Goal: Browse casually

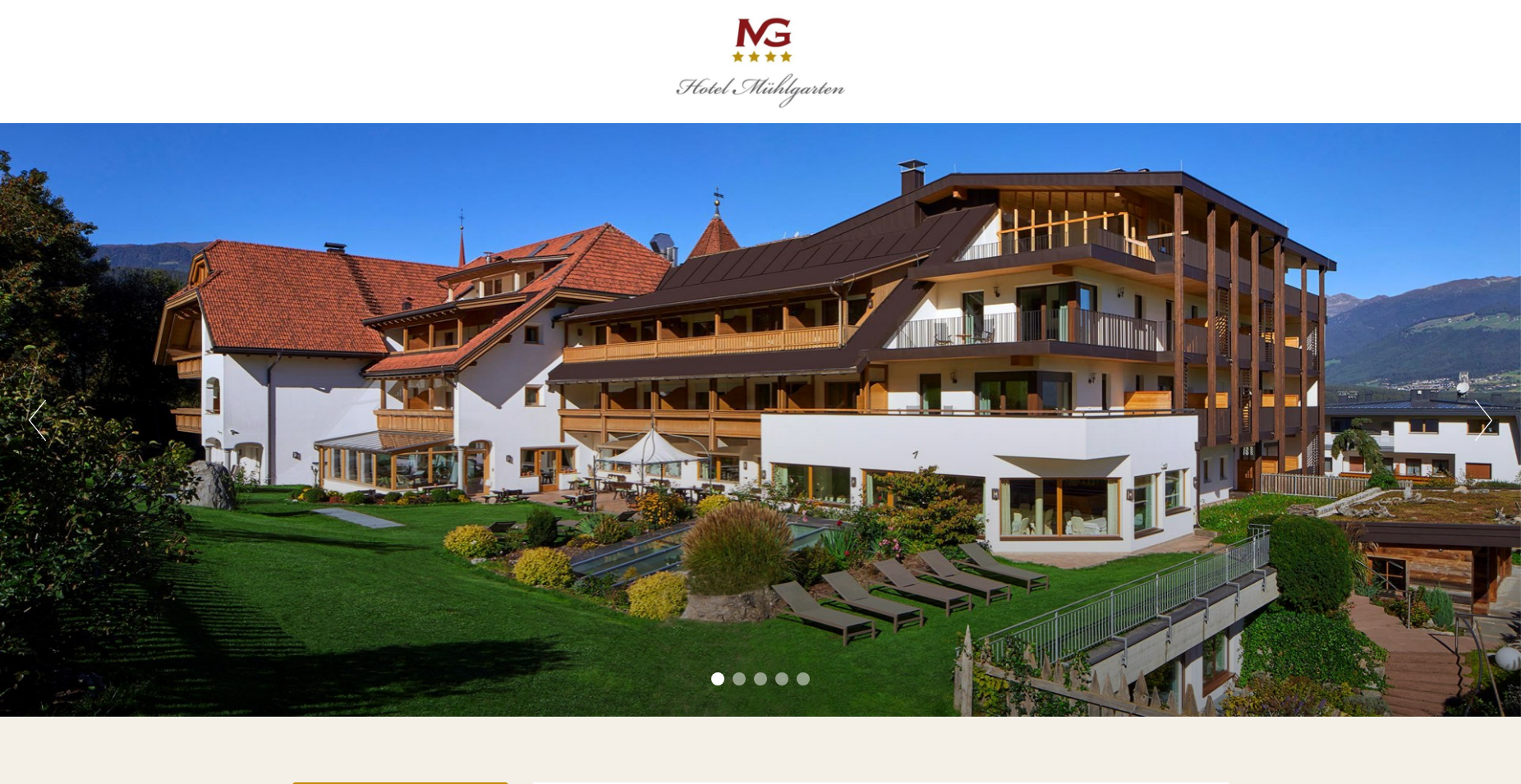
click at [1482, 425] on button "Next" at bounding box center [1483, 420] width 17 height 41
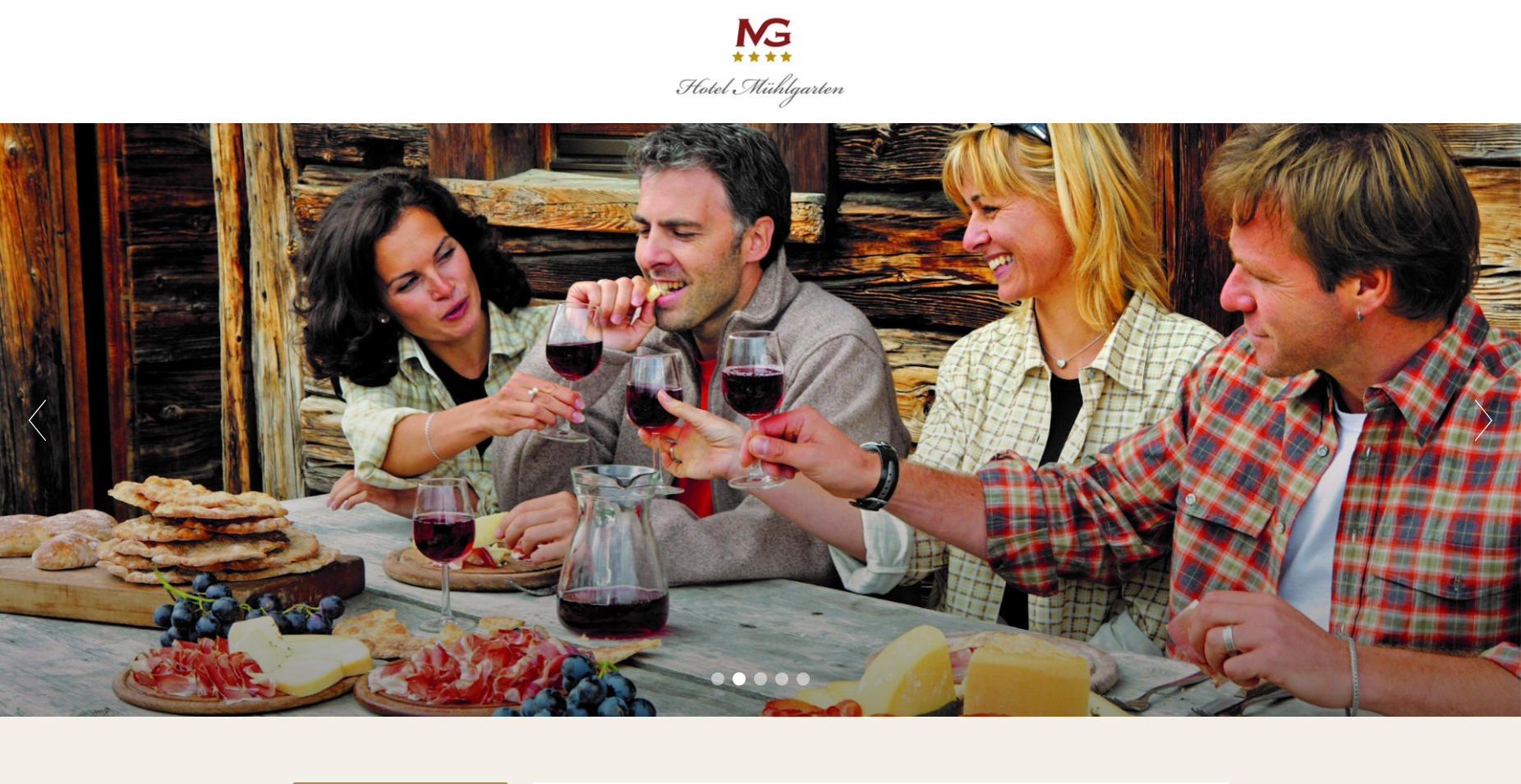
click at [1482, 425] on button "Next" at bounding box center [1483, 420] width 17 height 41
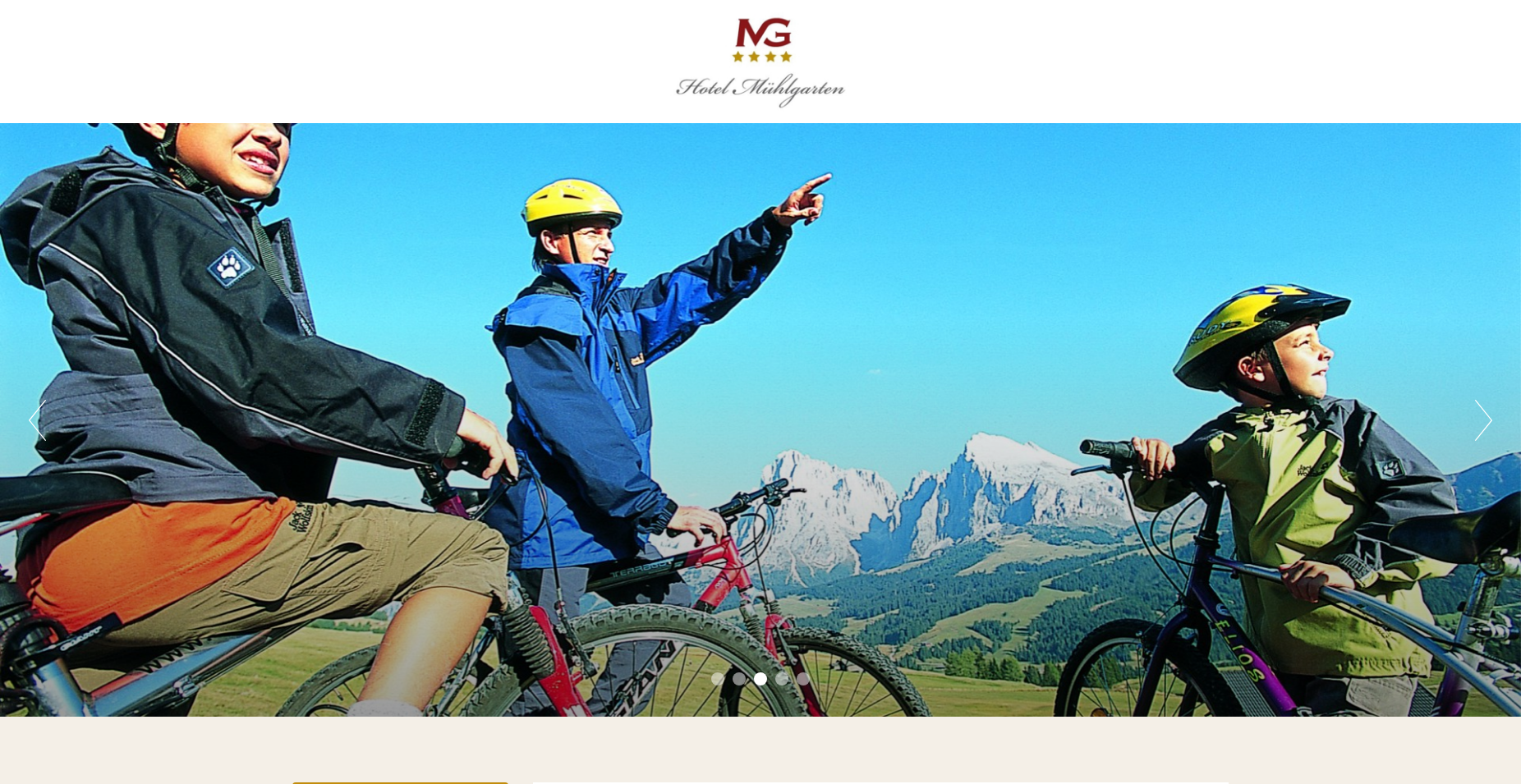
click at [1484, 425] on button "Next" at bounding box center [1483, 420] width 17 height 41
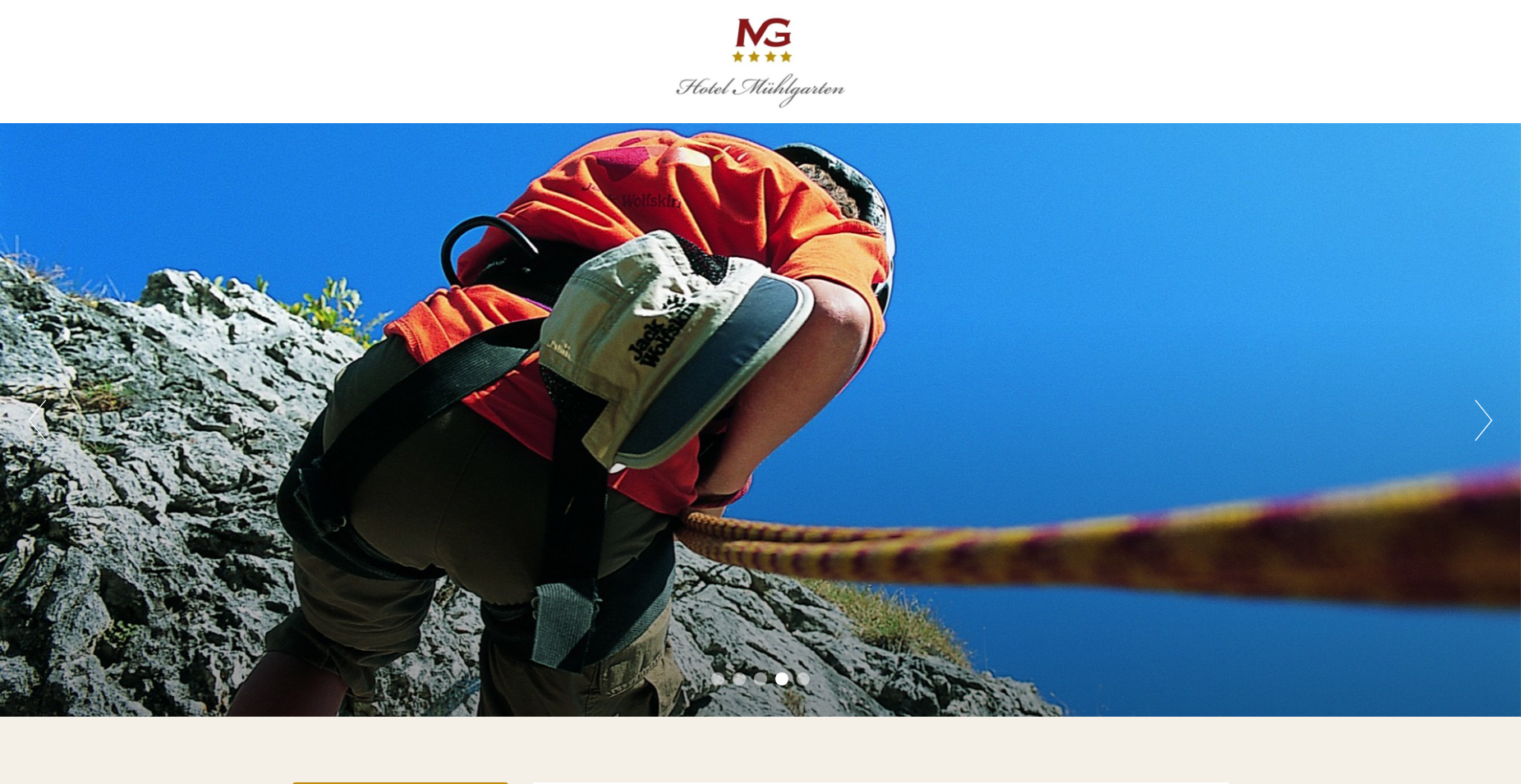
click at [1484, 425] on button "Next" at bounding box center [1483, 420] width 17 height 41
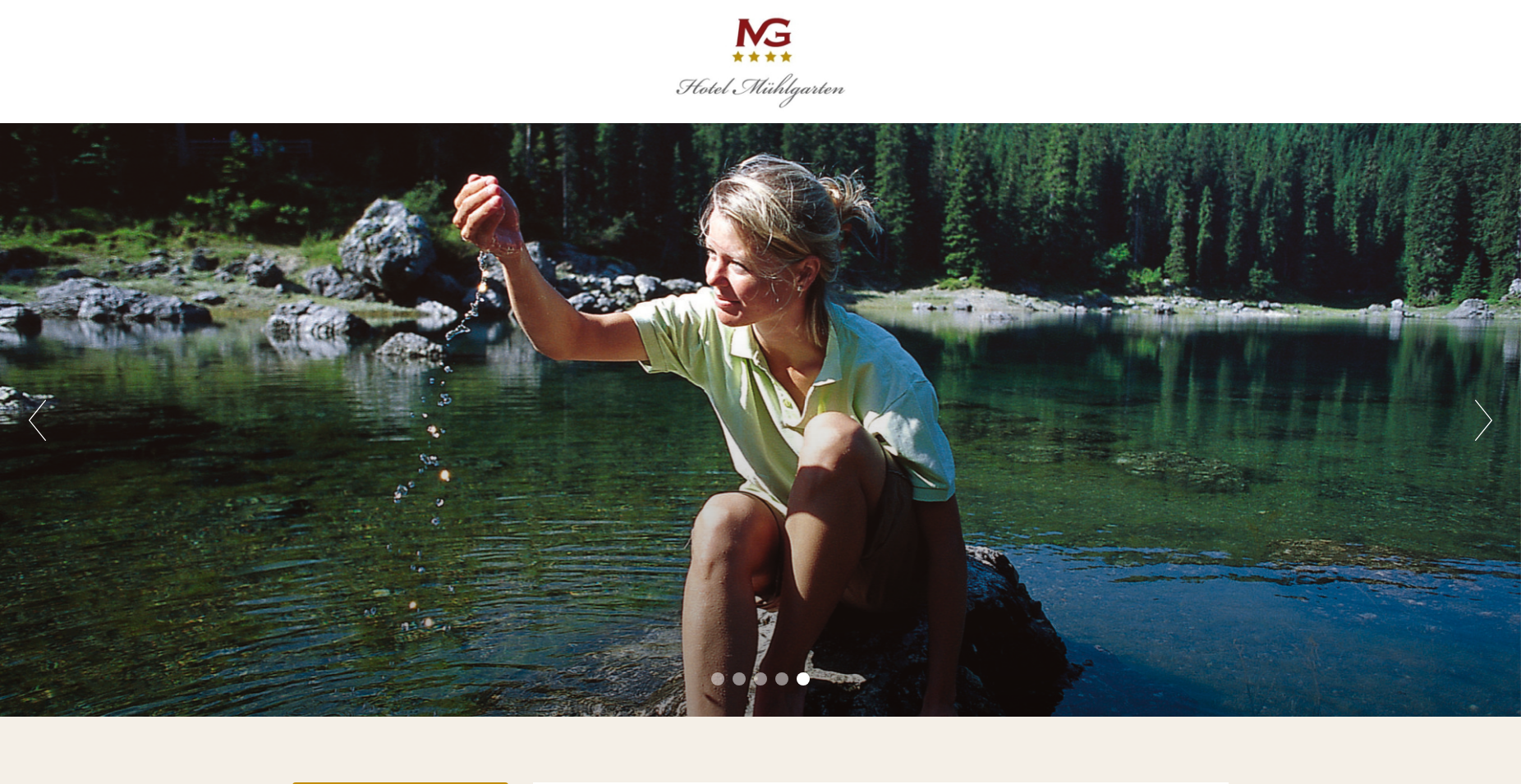
click at [1484, 425] on button "Next" at bounding box center [1483, 420] width 17 height 41
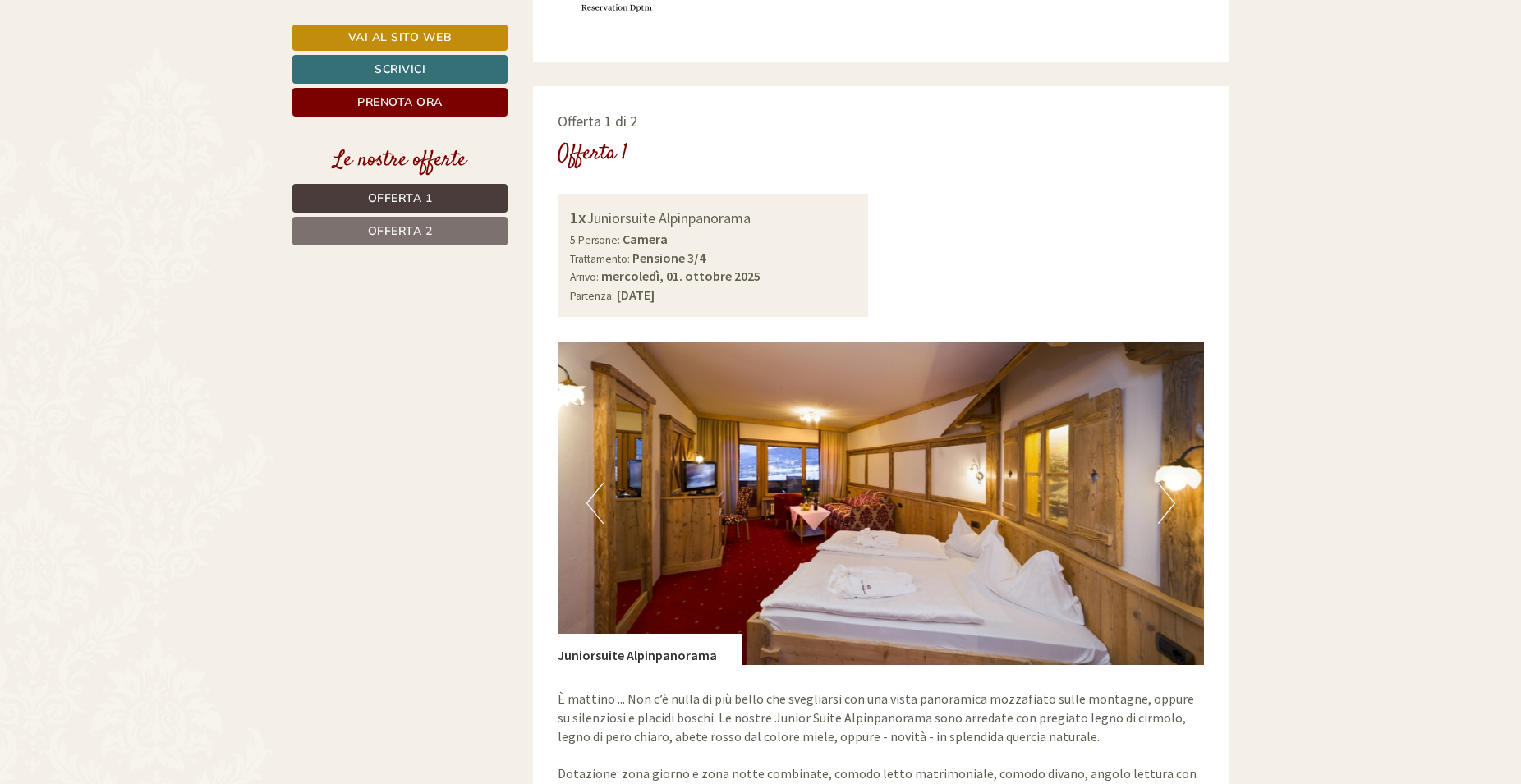
scroll to position [1256, 0]
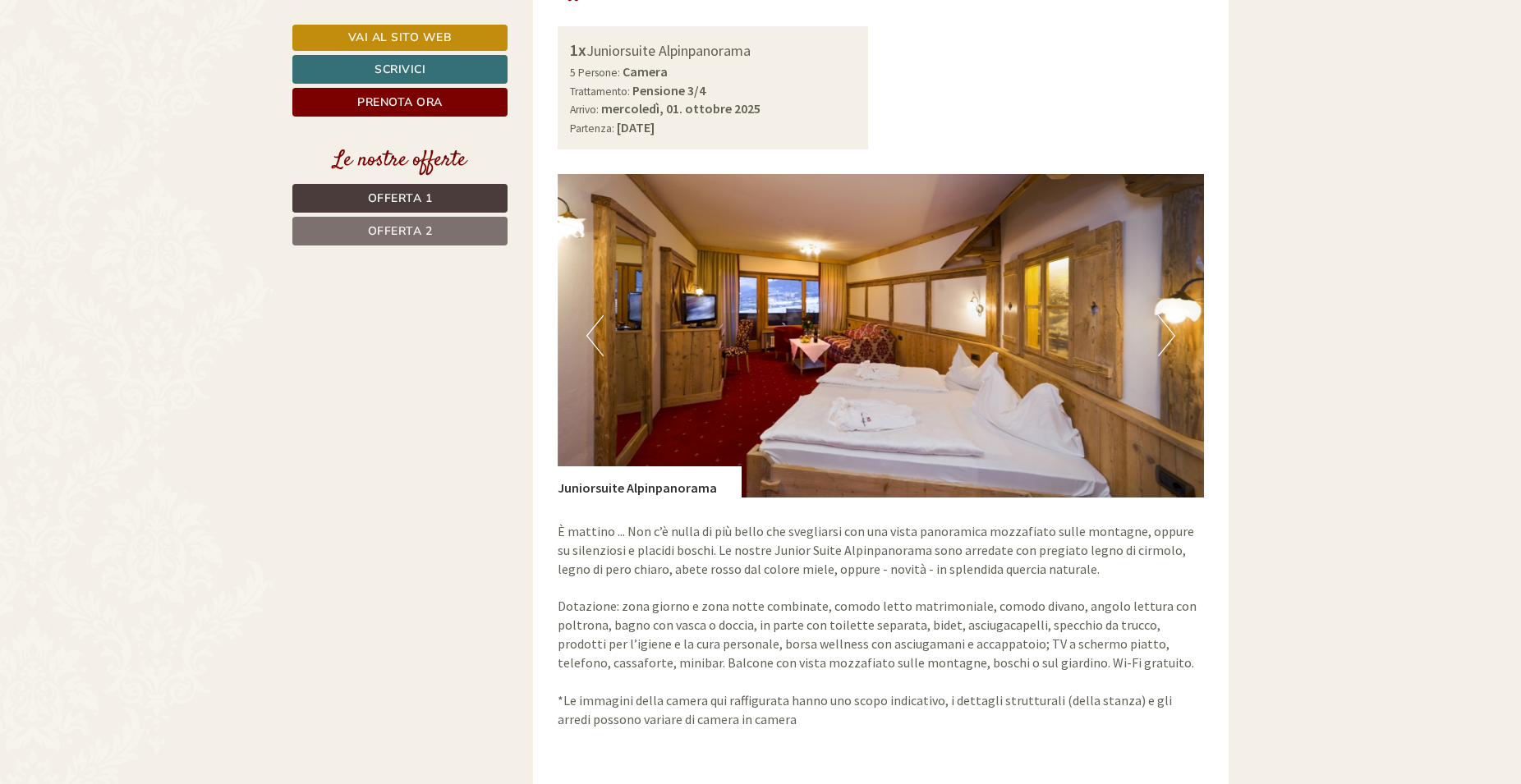
click at [1173, 315] on button "Next" at bounding box center [1166, 336] width 17 height 41
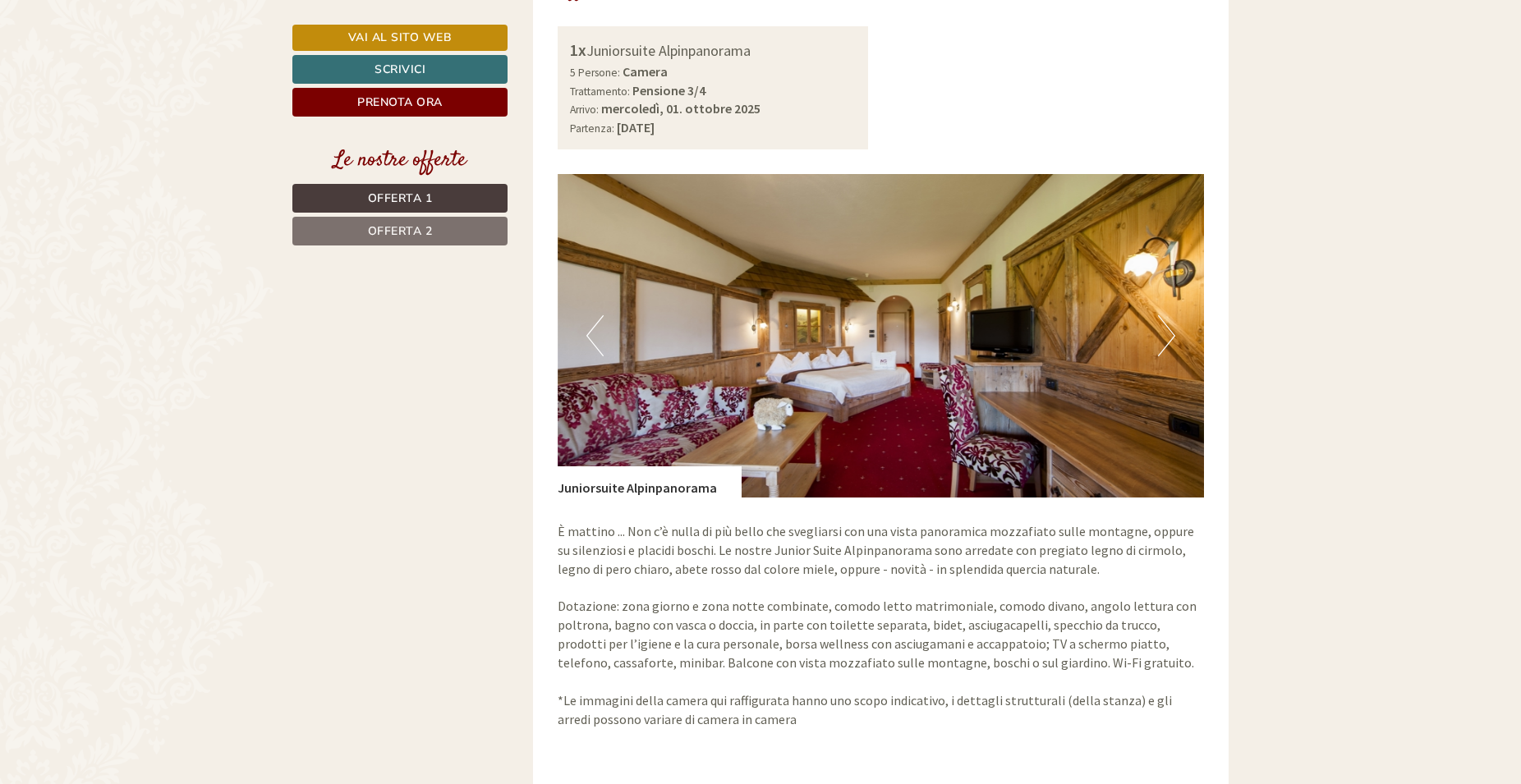
click at [1173, 315] on button "Next" at bounding box center [1166, 336] width 17 height 41
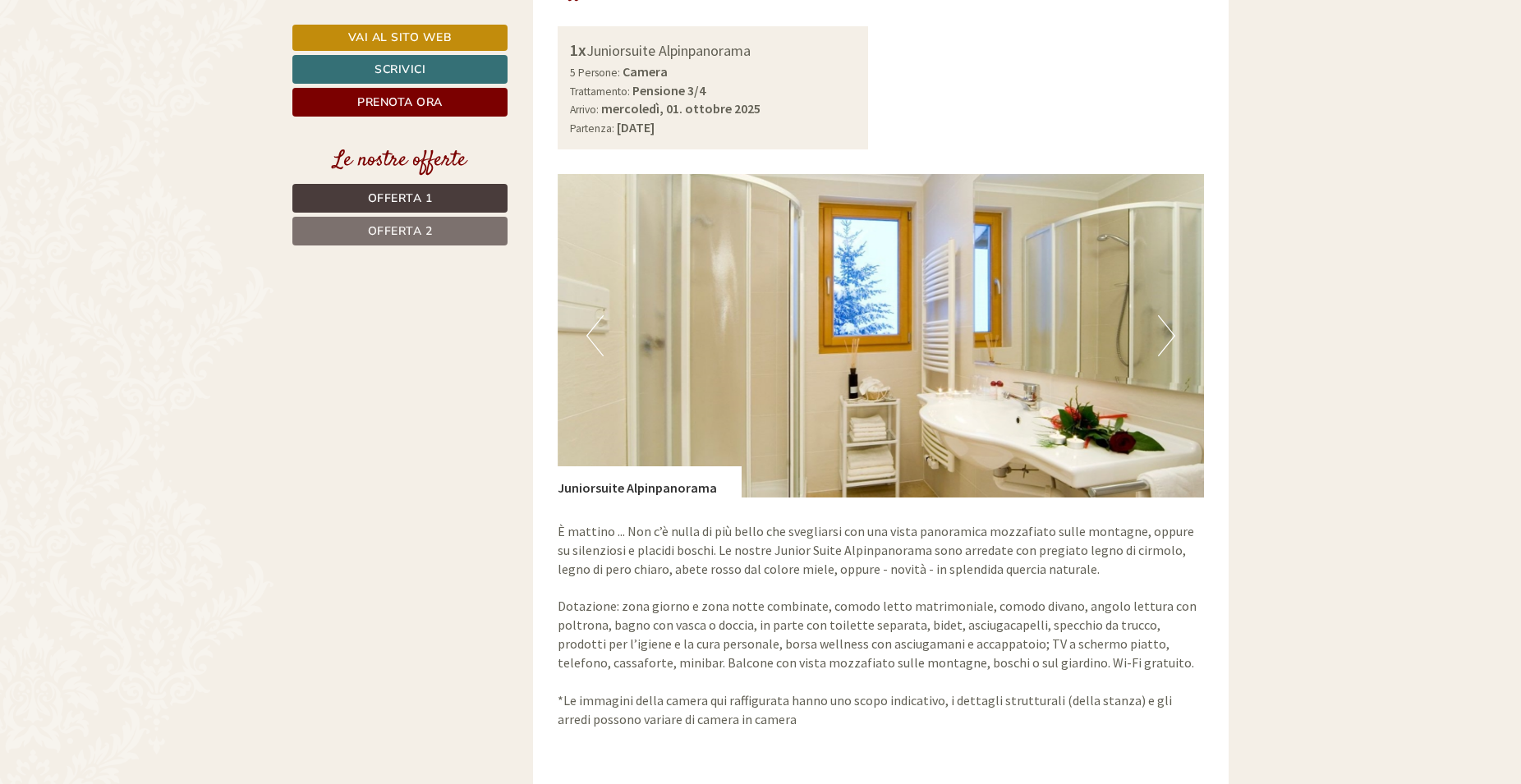
click at [1173, 315] on button "Next" at bounding box center [1166, 336] width 17 height 41
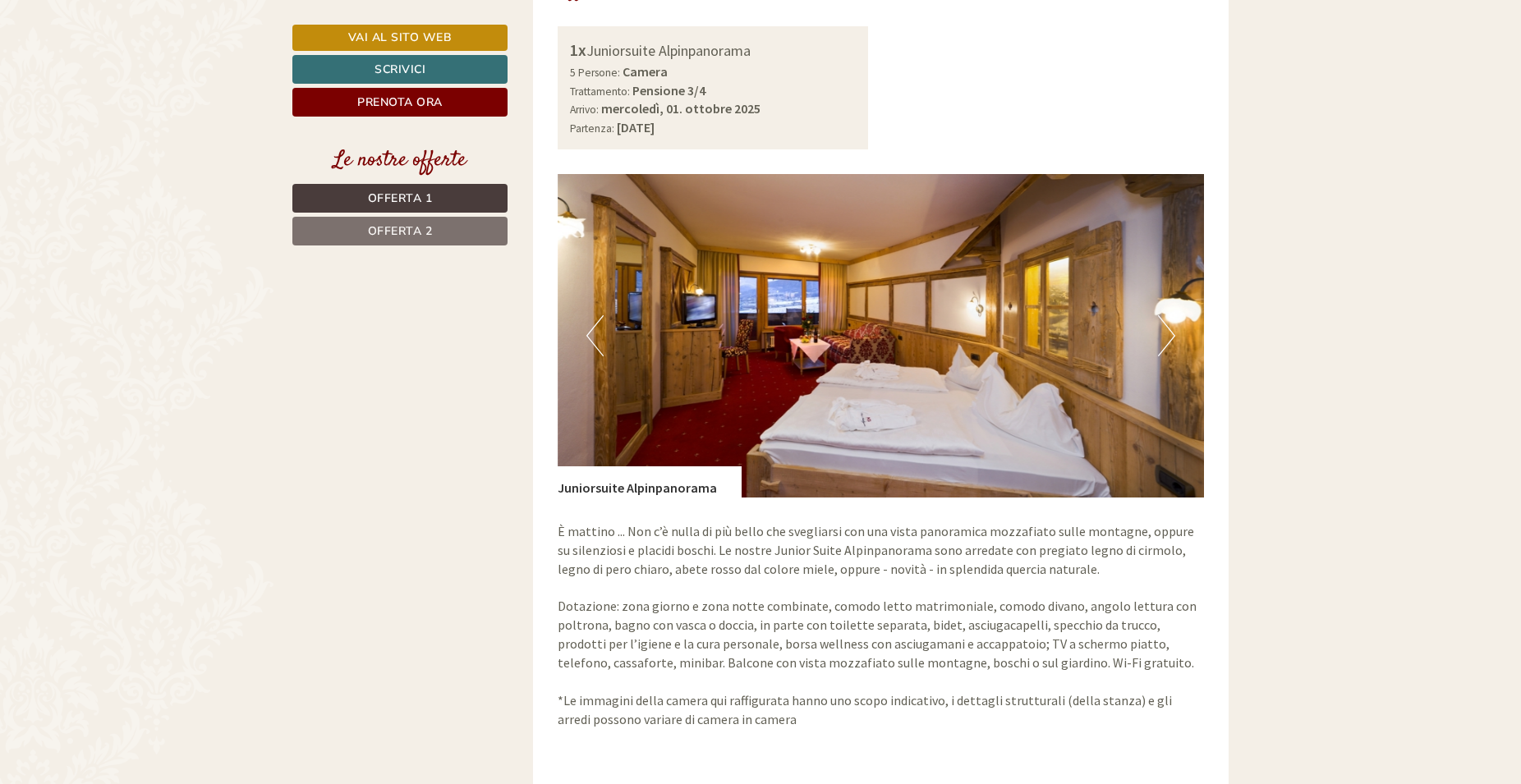
click at [1173, 315] on button "Next" at bounding box center [1166, 336] width 17 height 41
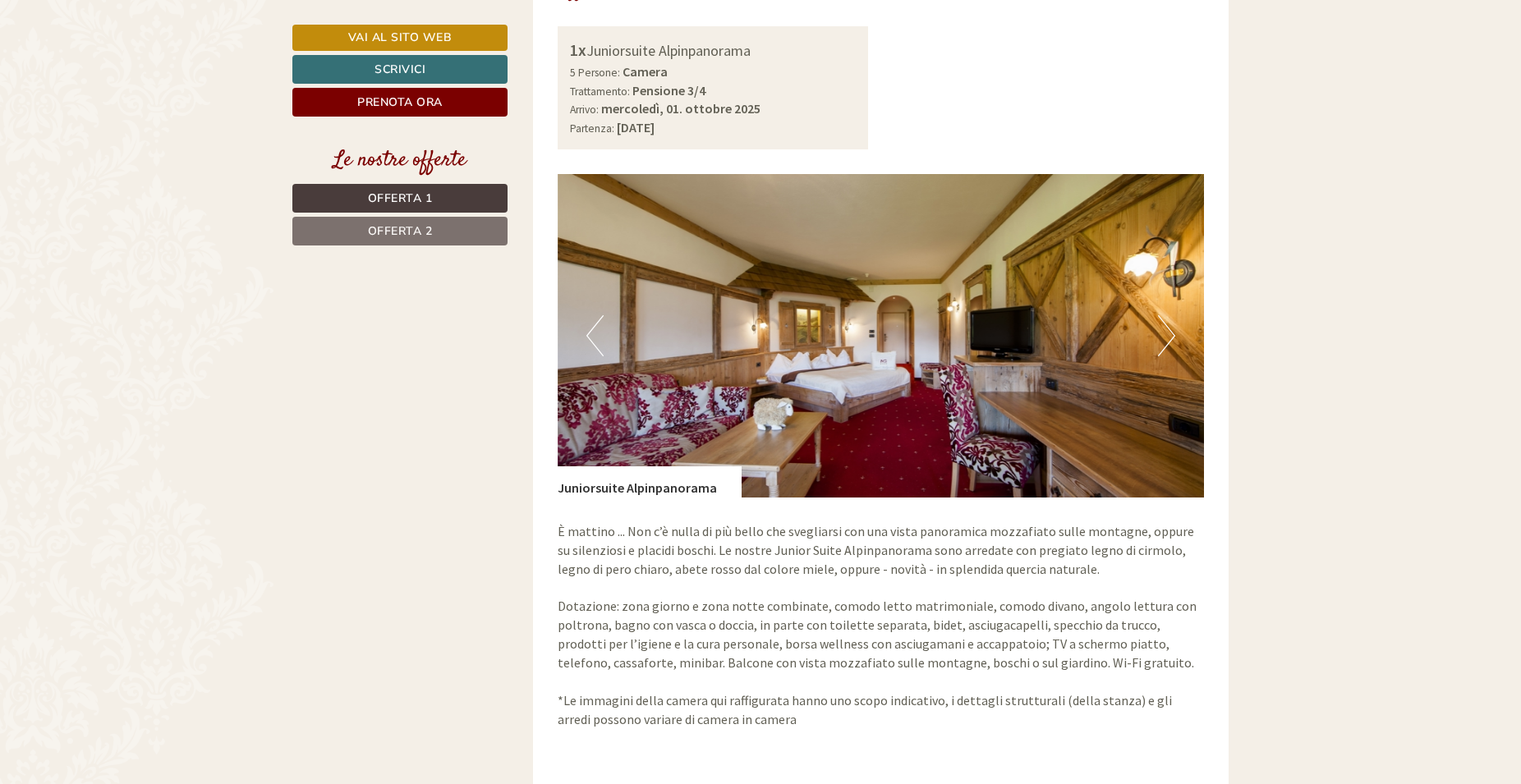
click at [1173, 315] on button "Next" at bounding box center [1166, 336] width 17 height 41
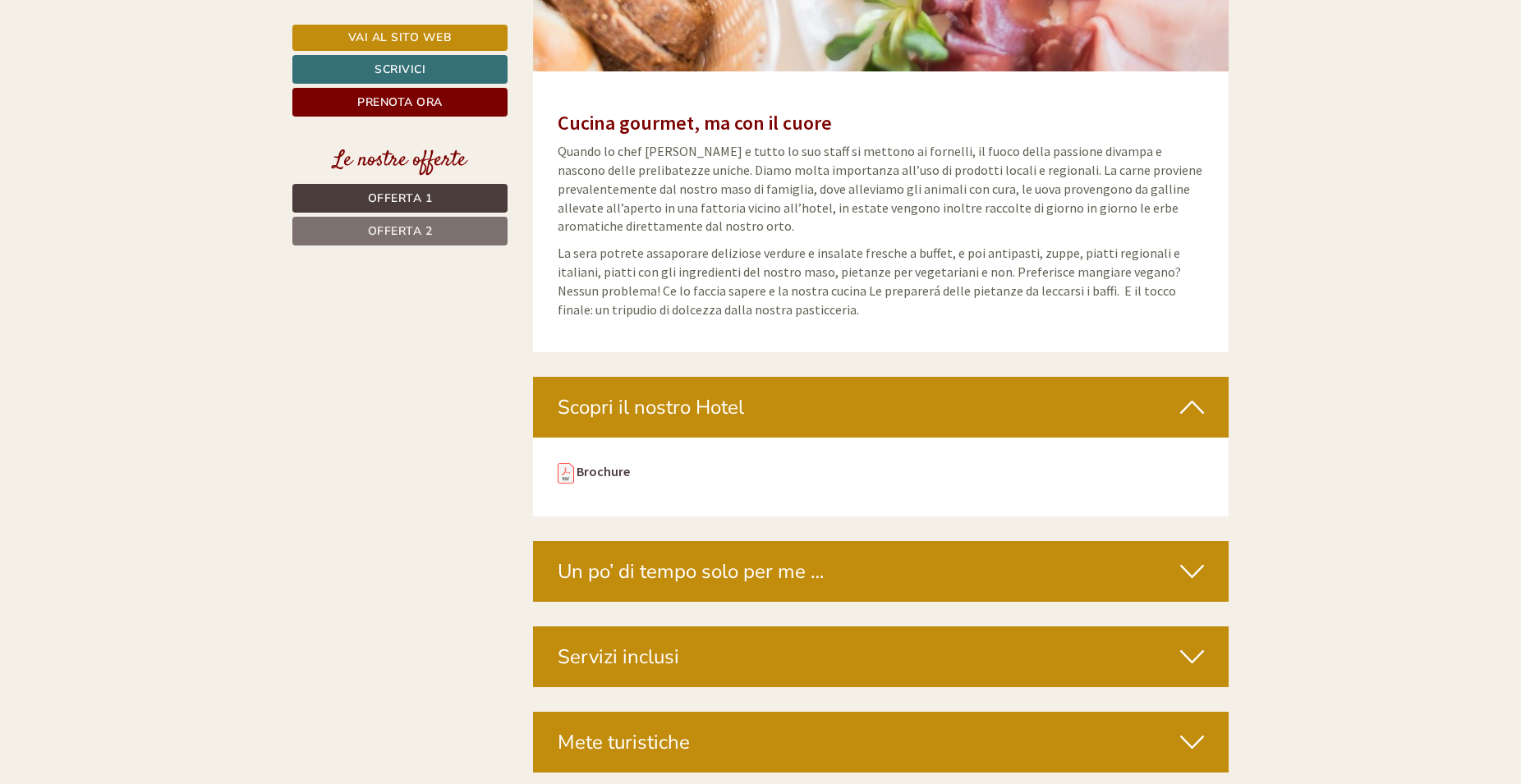
scroll to position [5776, 0]
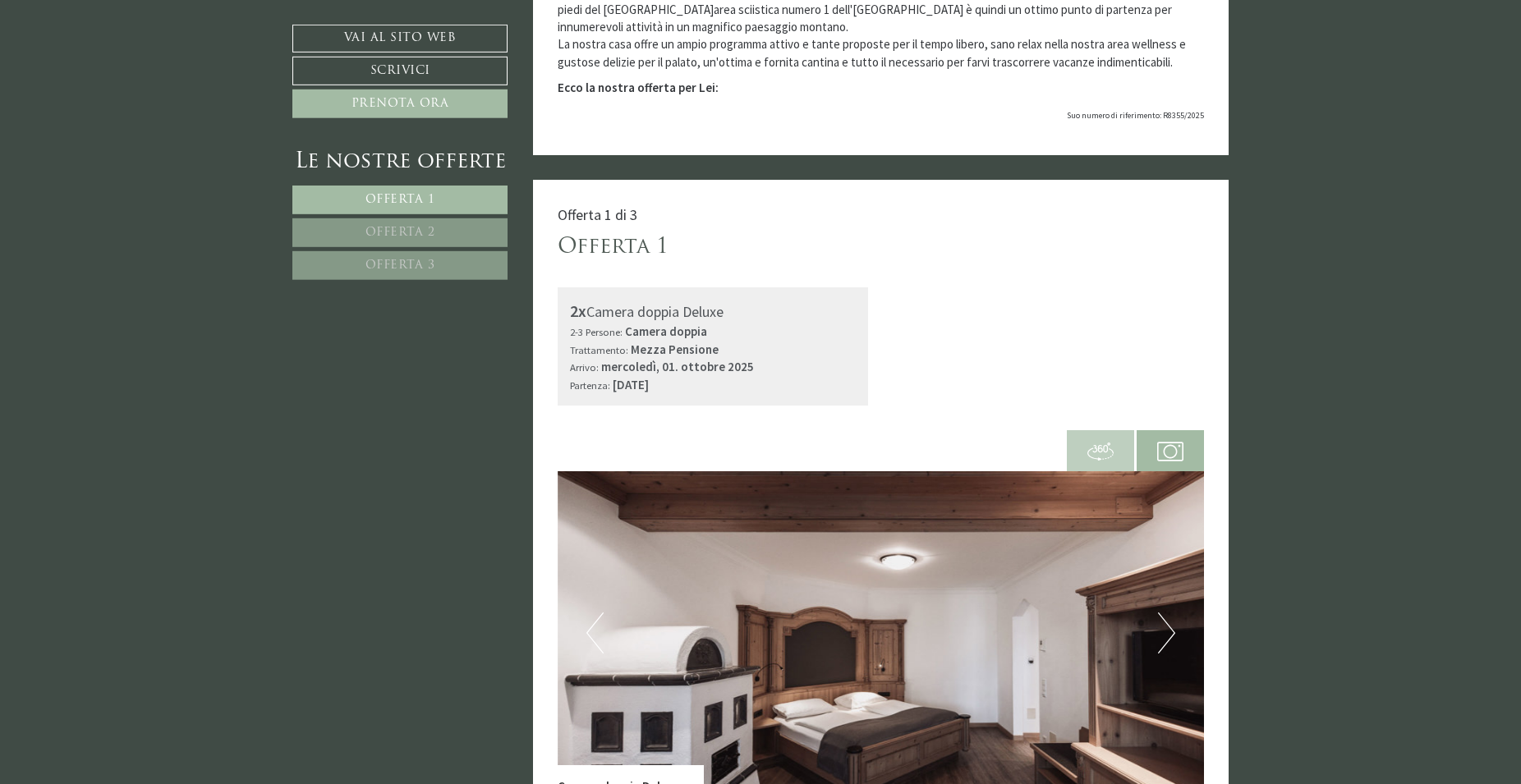
scroll to position [1005, 0]
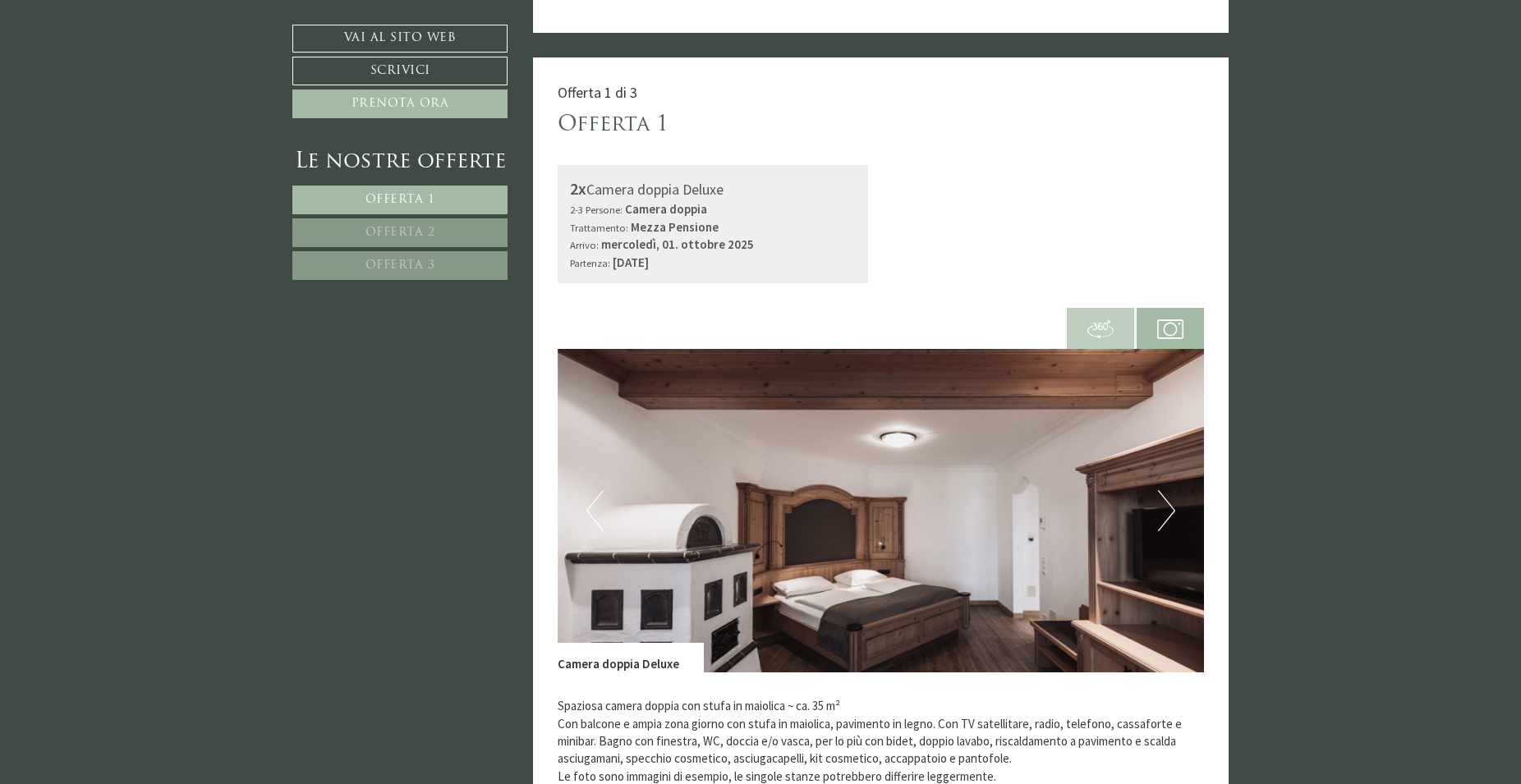
click at [1163, 508] on button "Next" at bounding box center [1166, 510] width 17 height 41
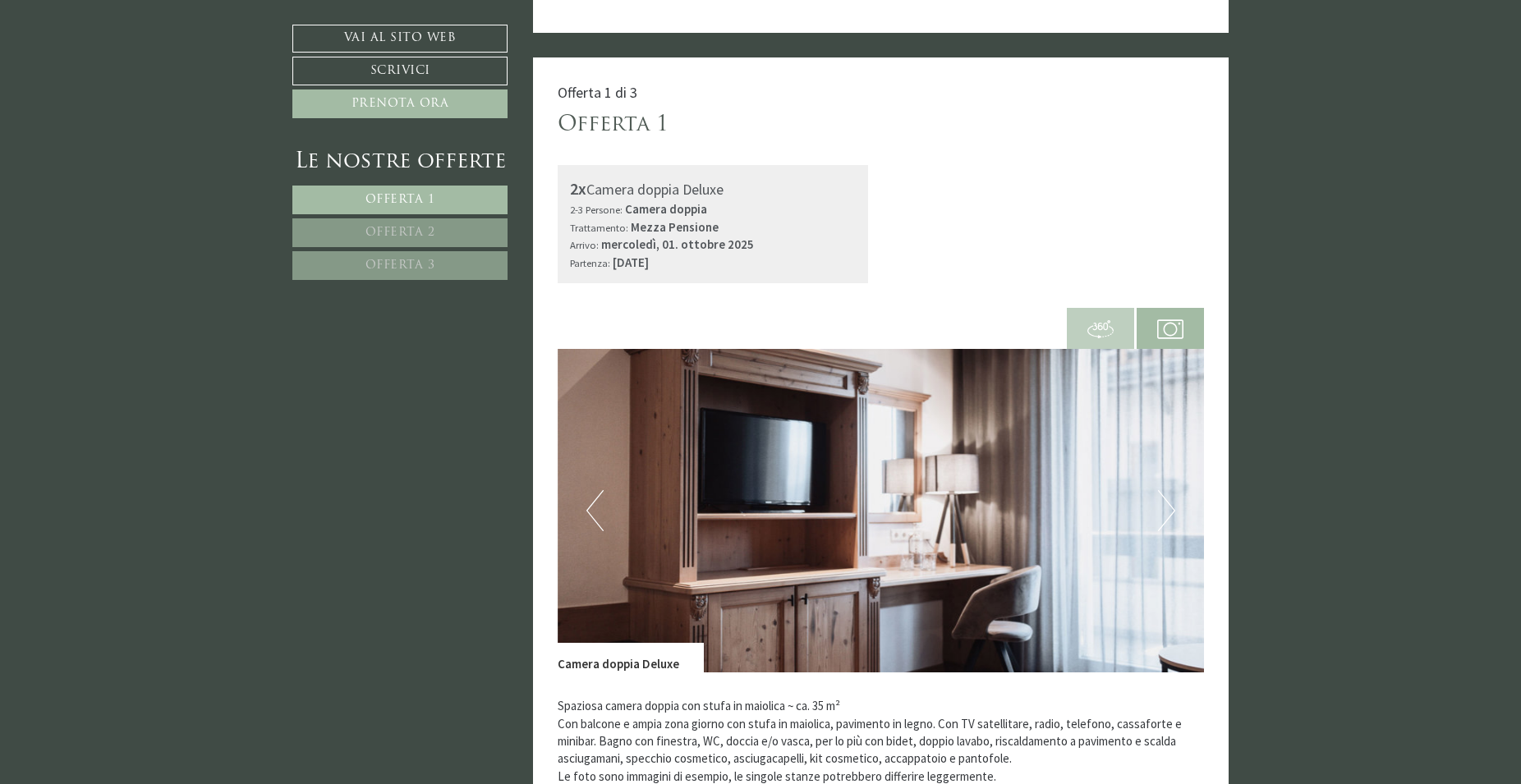
click at [1163, 508] on button "Next" at bounding box center [1166, 510] width 17 height 41
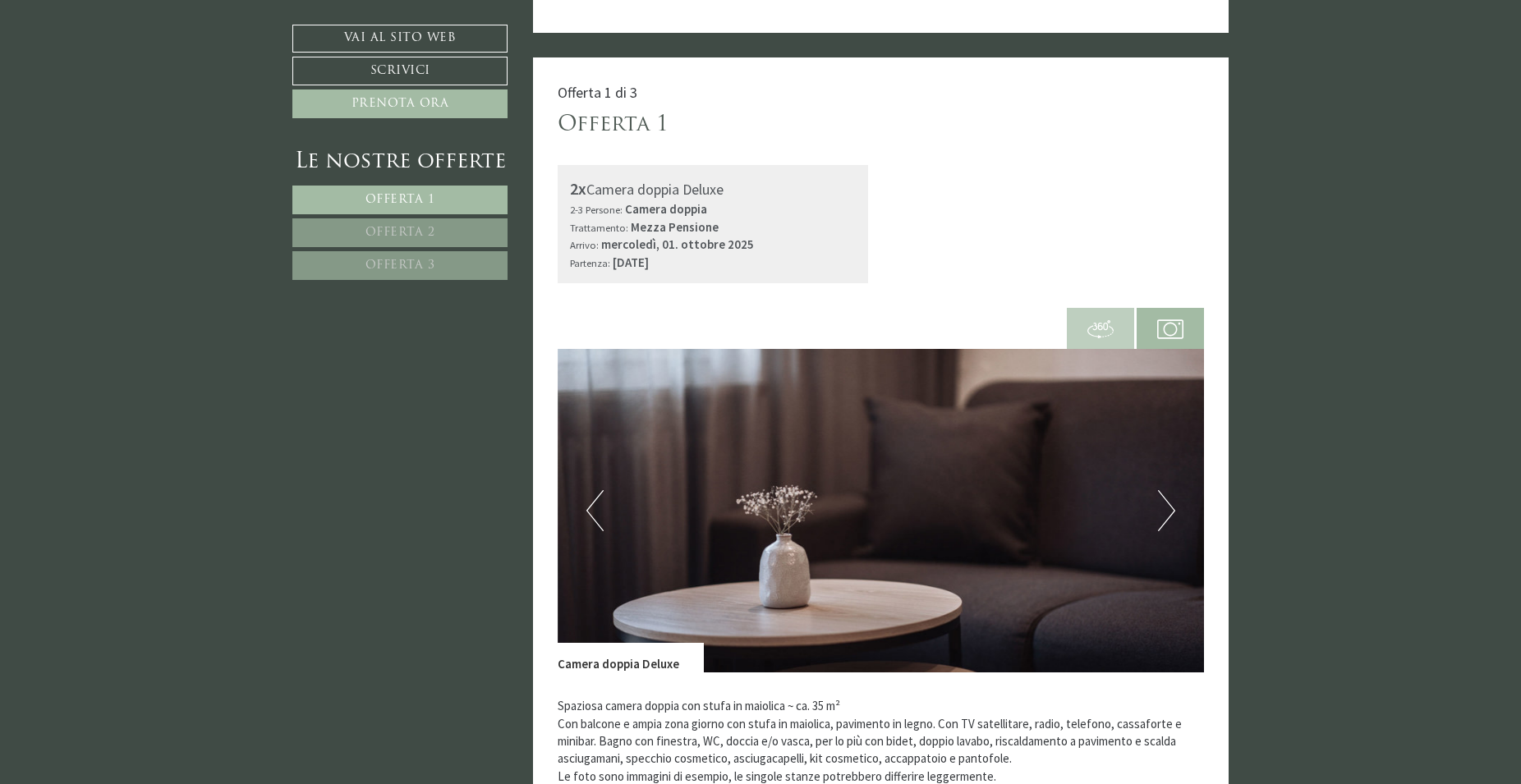
click at [1163, 508] on button "Next" at bounding box center [1166, 510] width 17 height 41
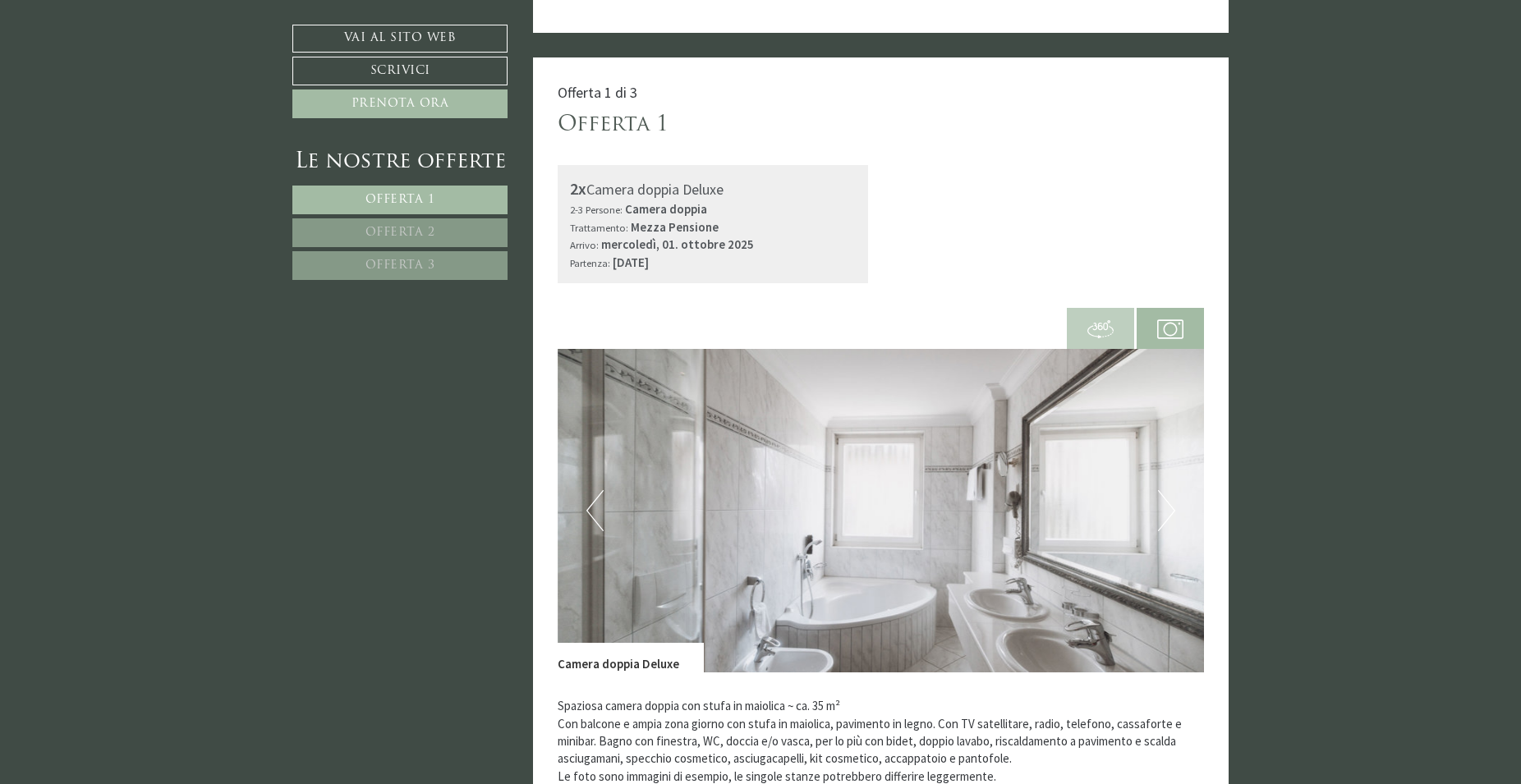
click at [1163, 508] on button "Next" at bounding box center [1166, 510] width 17 height 41
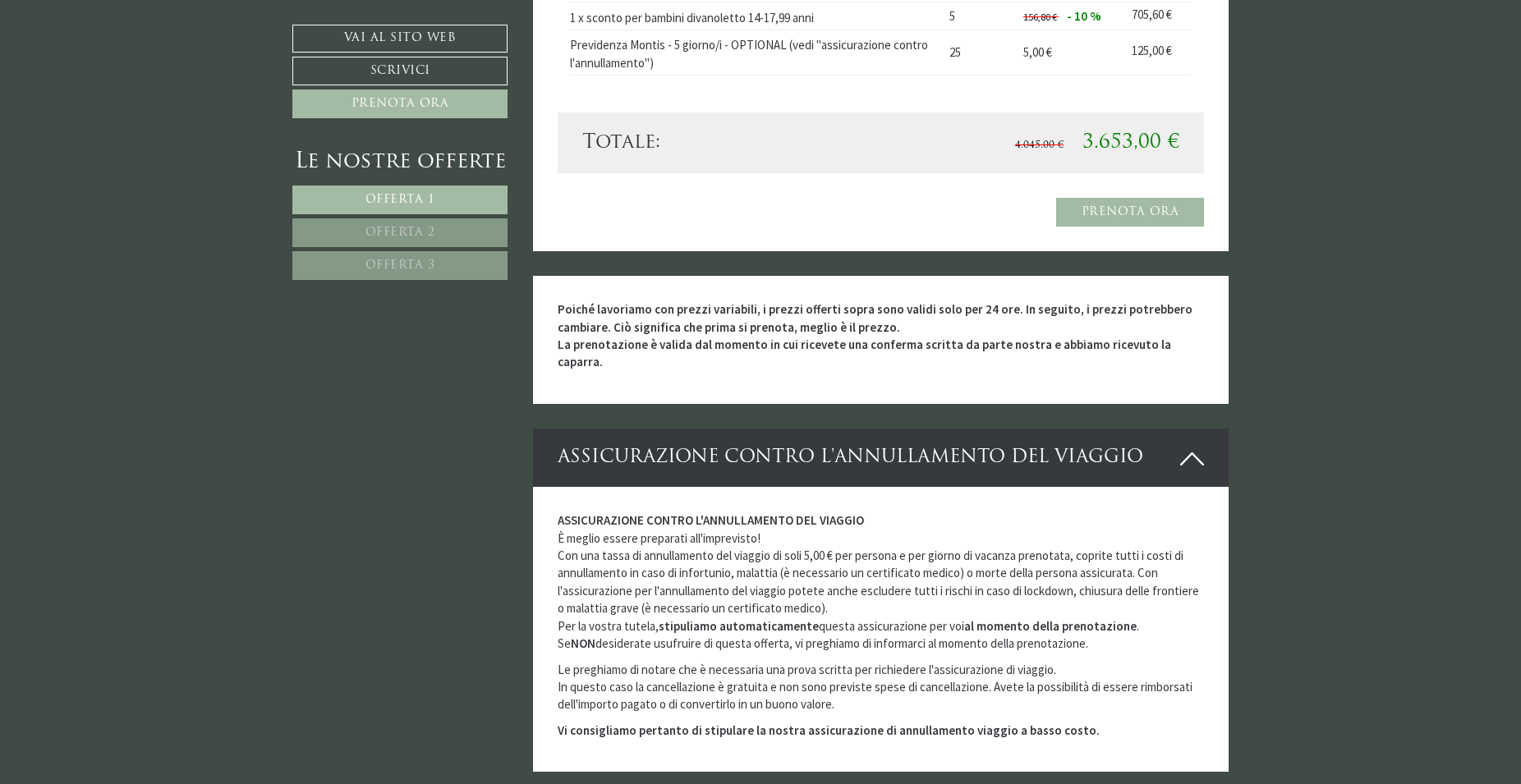
scroll to position [4269, 0]
